Goal: Navigation & Orientation: Go to known website

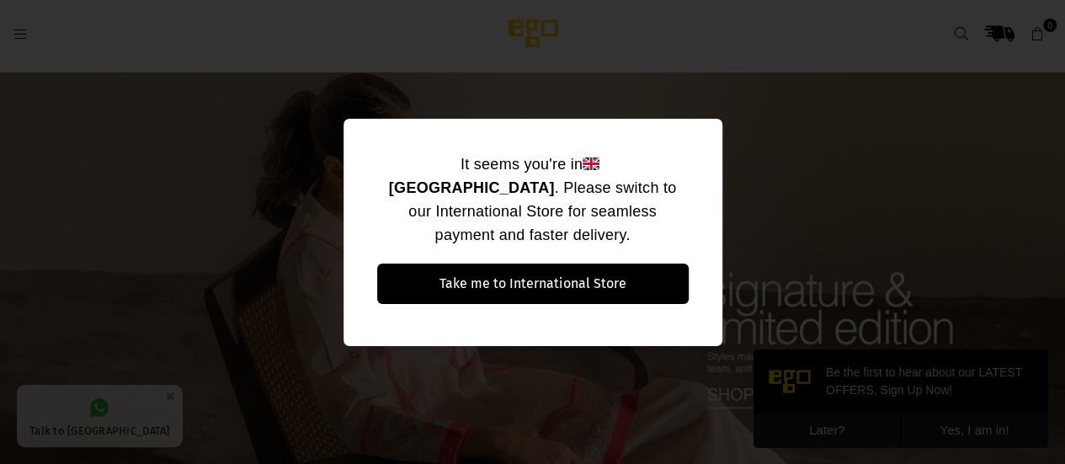
click at [773, 171] on div "It seems you're in [GEOGRAPHIC_DATA] . Please switch to our International Store…" at bounding box center [532, 232] width 1065 height 464
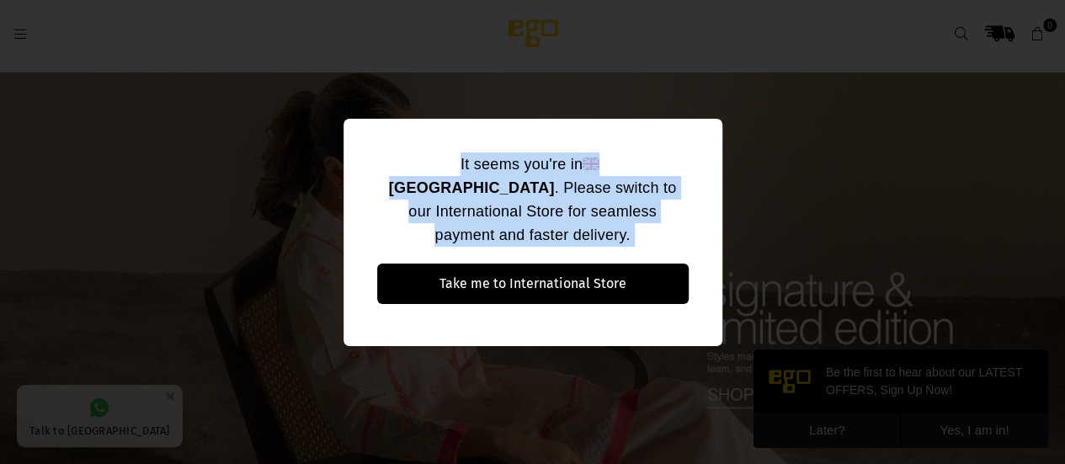
click at [773, 171] on div "It seems you're in [GEOGRAPHIC_DATA] . Please switch to our International Store…" at bounding box center [532, 232] width 1065 height 464
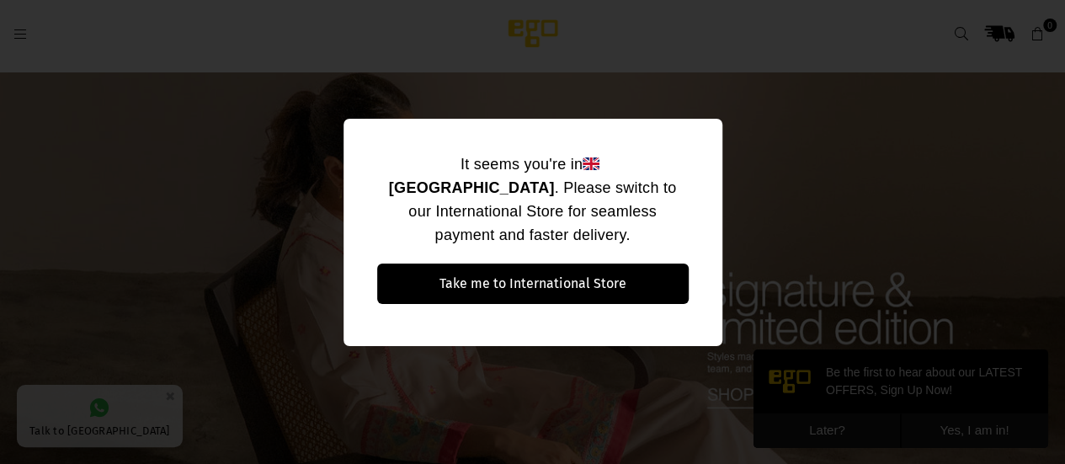
click at [773, 171] on div "It seems you're in [GEOGRAPHIC_DATA] . Please switch to our International Store…" at bounding box center [532, 232] width 1065 height 464
click at [88, 252] on div "It seems you're in [GEOGRAPHIC_DATA] . Please switch to our International Store…" at bounding box center [532, 232] width 1065 height 464
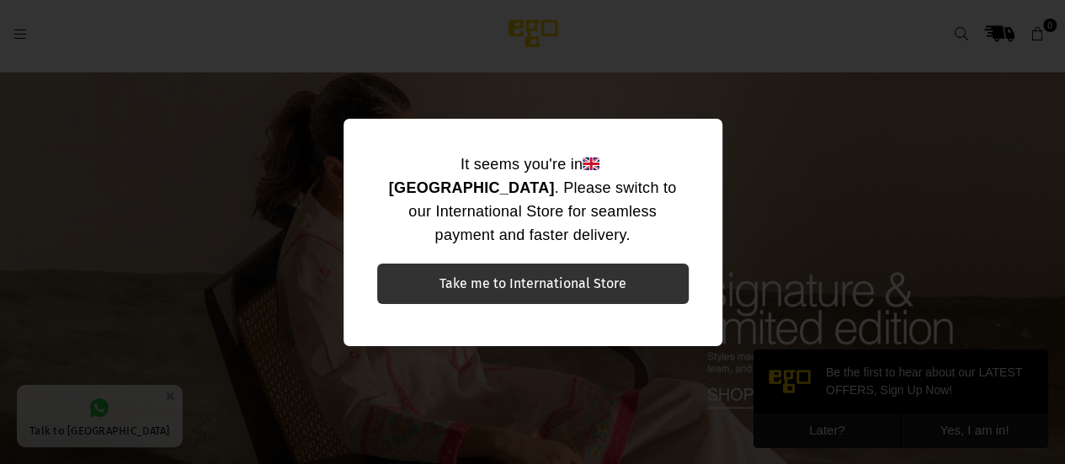
click at [428, 278] on button "Take me to International Store" at bounding box center [532, 283] width 311 height 40
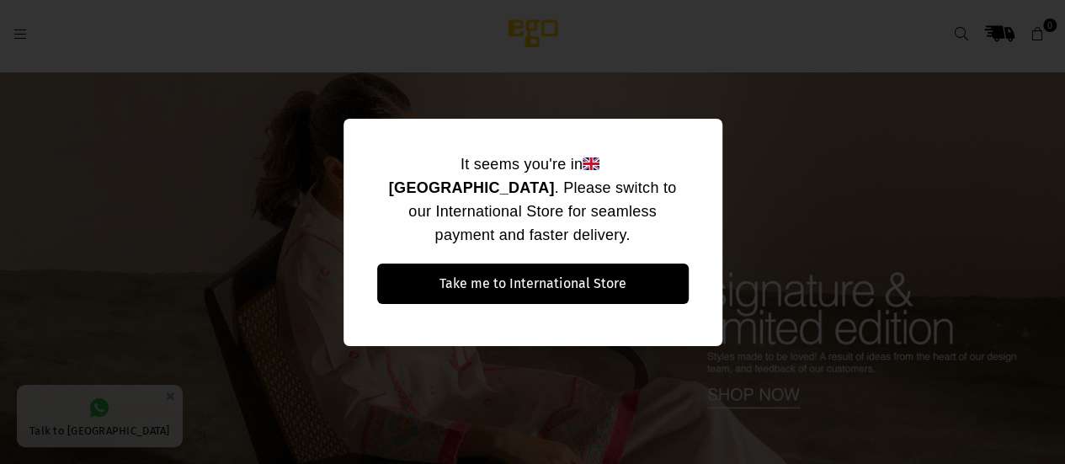
click at [289, 190] on div "It seems you're in [GEOGRAPHIC_DATA] . Please switch to our International Store…" at bounding box center [532, 232] width 1065 height 464
drag, startPoint x: 0, startPoint y: 0, endPoint x: 289, endPoint y: 190, distance: 346.4
click at [289, 190] on div "It seems you're in [GEOGRAPHIC_DATA] . Please switch to our International Store…" at bounding box center [532, 232] width 1065 height 464
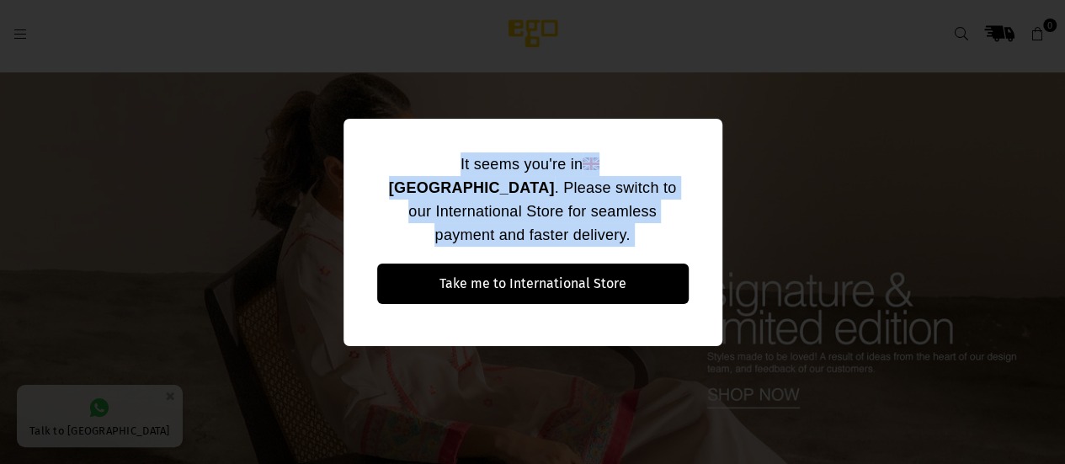
click at [289, 190] on div "It seems you're in [GEOGRAPHIC_DATA] . Please switch to our International Store…" at bounding box center [532, 232] width 1065 height 464
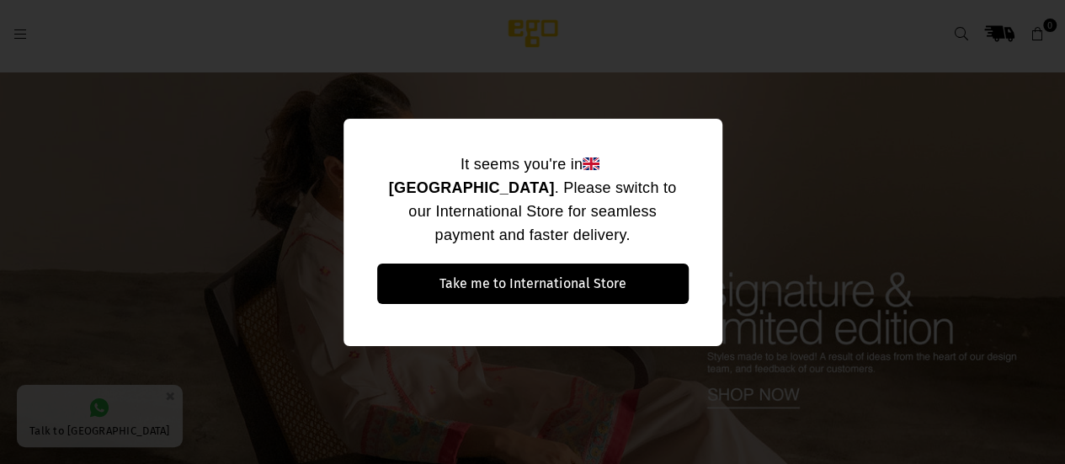
click at [289, 190] on div "It seems you're in [GEOGRAPHIC_DATA] . Please switch to our International Store…" at bounding box center [532, 232] width 1065 height 464
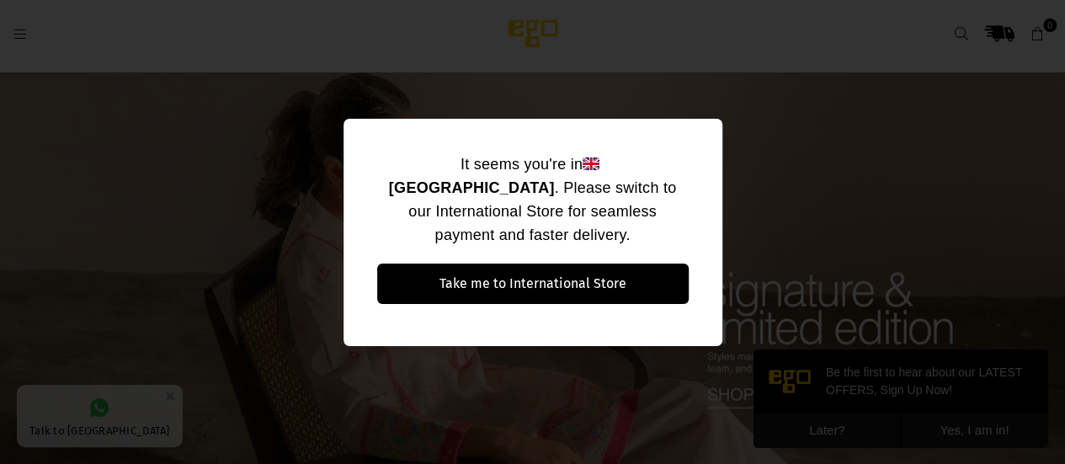
click at [168, 373] on div "It seems you're in [GEOGRAPHIC_DATA] . Please switch to our International Store…" at bounding box center [532, 232] width 1065 height 464
click at [676, 110] on div "It seems you're in [GEOGRAPHIC_DATA] . Please switch to our International Store…" at bounding box center [532, 232] width 1065 height 464
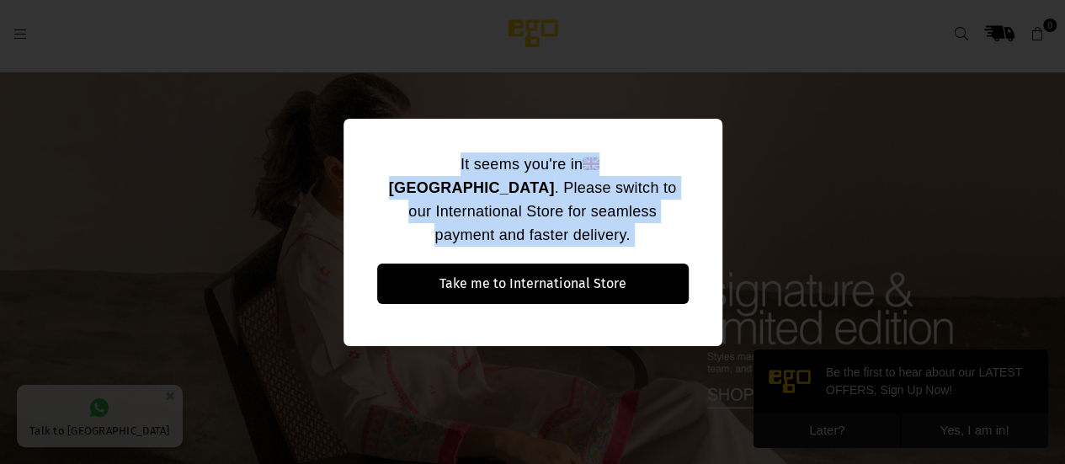
click at [676, 110] on div "It seems you're in [GEOGRAPHIC_DATA] . Please switch to our International Store…" at bounding box center [532, 232] width 1065 height 464
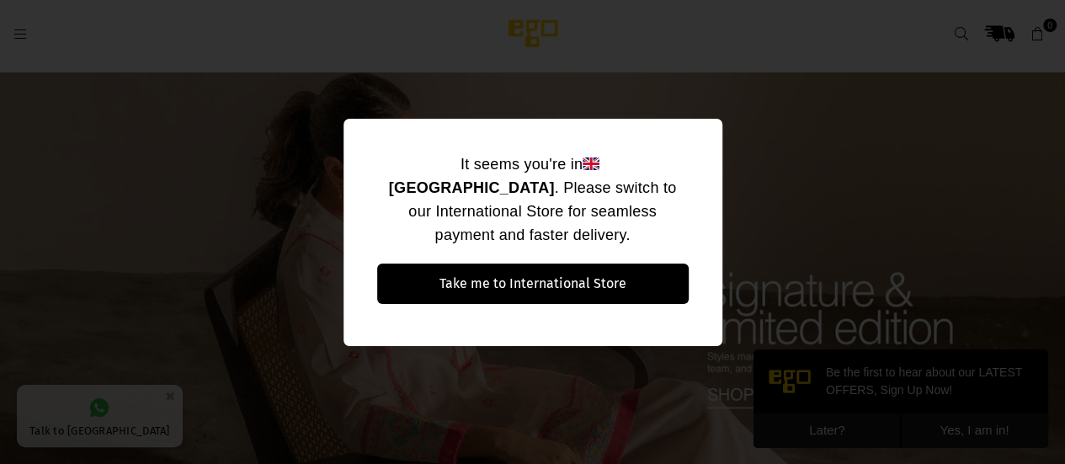
click at [676, 110] on div "It seems you're in [GEOGRAPHIC_DATA] . Please switch to our International Store…" at bounding box center [532, 232] width 1065 height 464
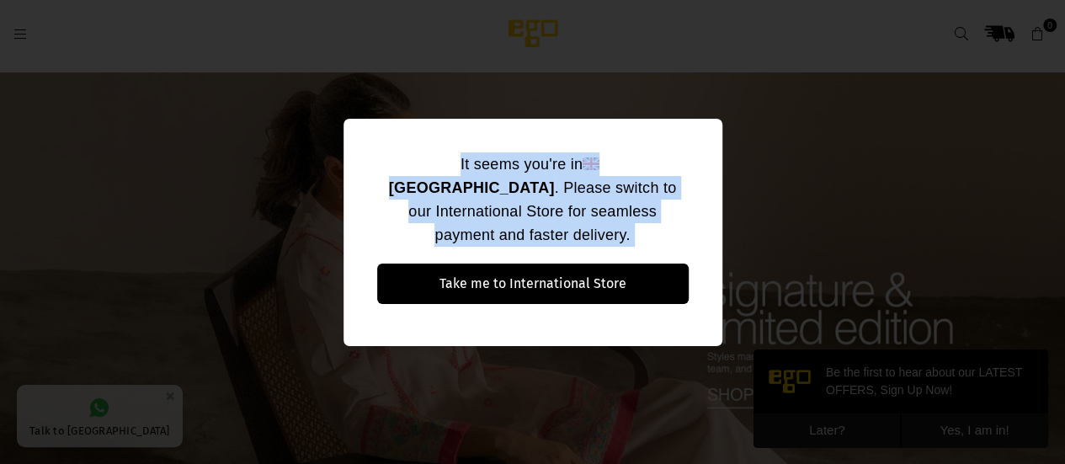
click at [676, 110] on div "It seems you're in [GEOGRAPHIC_DATA] . Please switch to our International Store…" at bounding box center [532, 232] width 1065 height 464
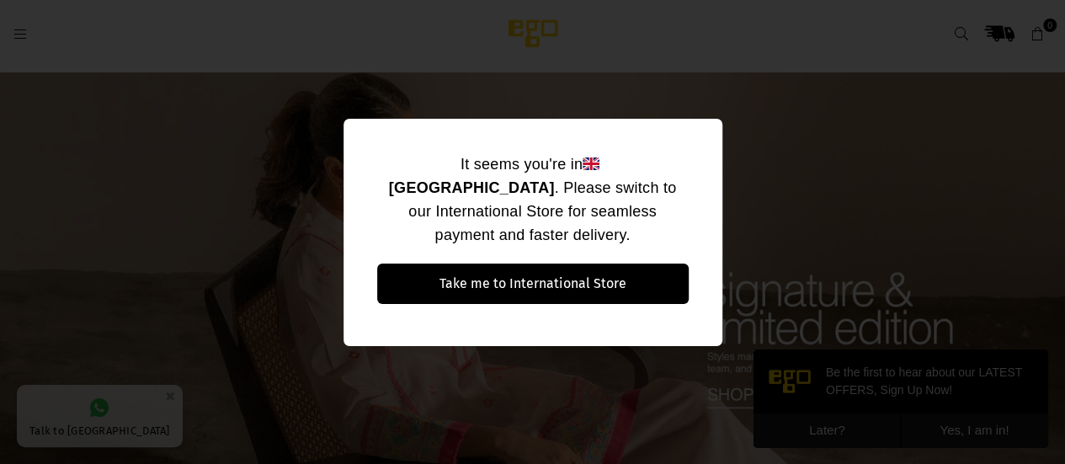
click at [868, 440] on div "It seems you're in [GEOGRAPHIC_DATA] . Please switch to our International Store…" at bounding box center [532, 232] width 1065 height 464
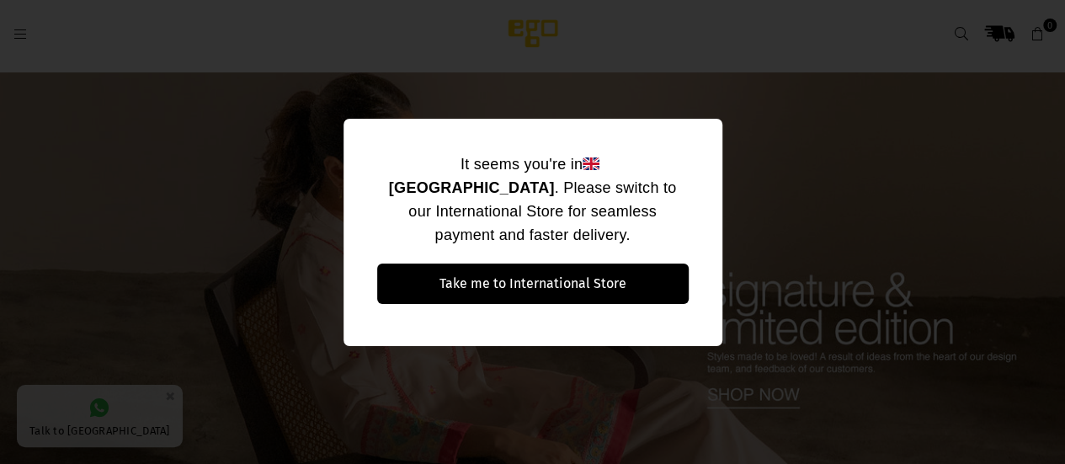
click at [395, 95] on div "It seems you're in [GEOGRAPHIC_DATA] . Please switch to our International Store…" at bounding box center [532, 232] width 1065 height 464
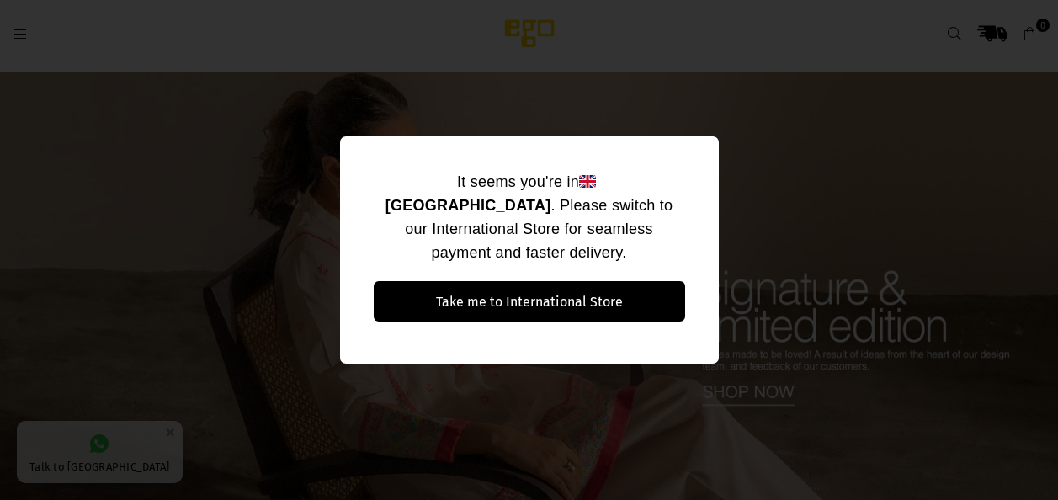
click at [902, 86] on div "It seems you're in [GEOGRAPHIC_DATA] . Please switch to our International Store…" at bounding box center [529, 250] width 1058 height 500
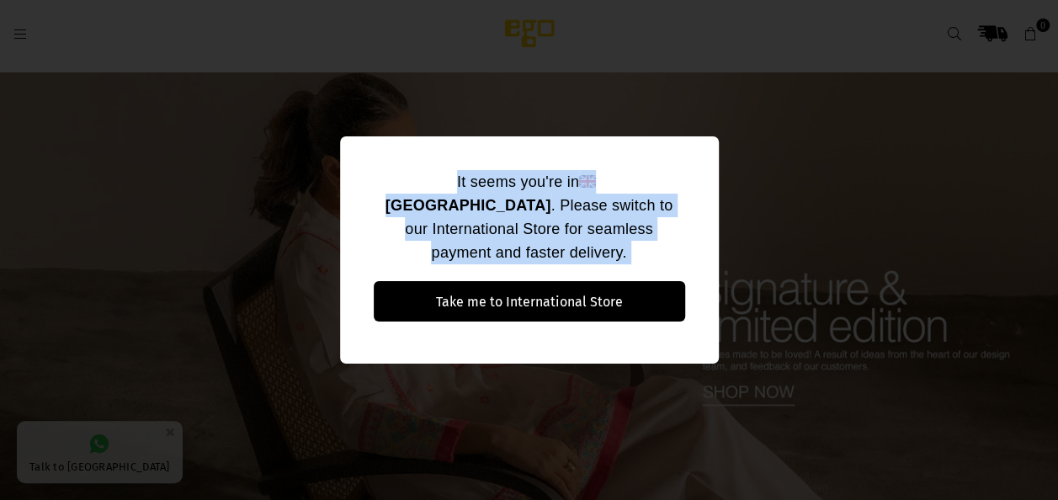
drag, startPoint x: 0, startPoint y: 0, endPoint x: 902, endPoint y: 86, distance: 906.2
click at [902, 86] on div "It seems you're in [GEOGRAPHIC_DATA] . Please switch to our International Store…" at bounding box center [529, 250] width 1058 height 500
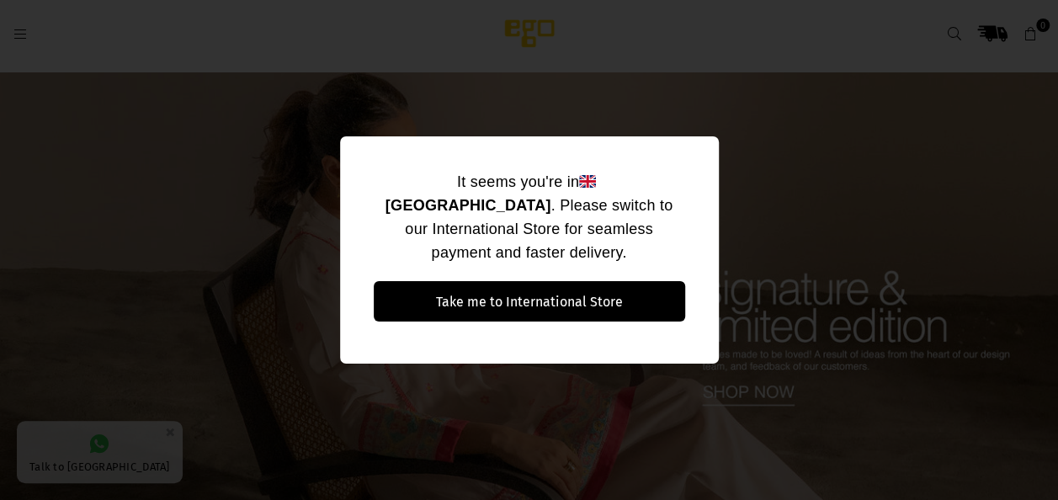
click at [902, 86] on div "It seems you're in [GEOGRAPHIC_DATA] . Please switch to our International Store…" at bounding box center [529, 250] width 1058 height 500
